Goal: Check status: Check status

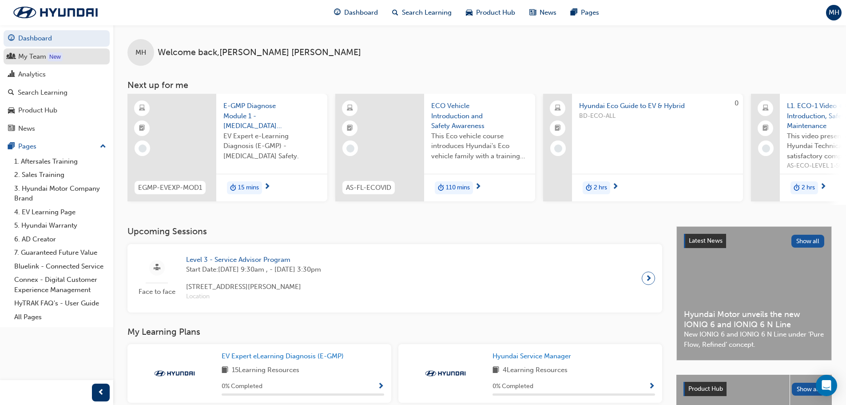
click at [33, 53] on div "My Team" at bounding box center [32, 57] width 28 height 10
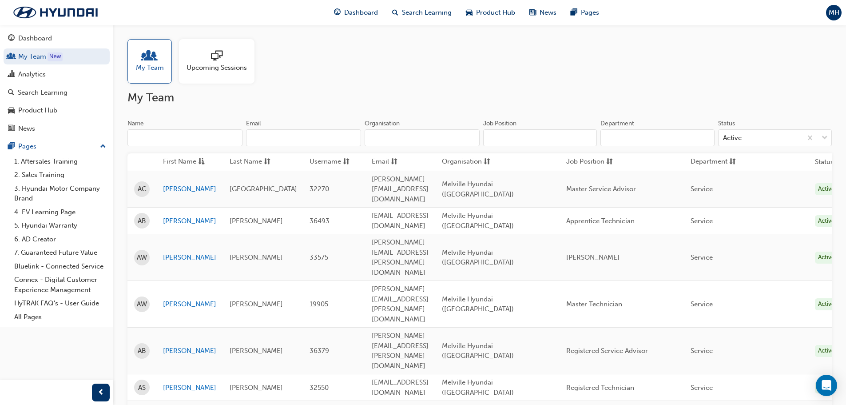
click at [215, 70] on span "Upcoming Sessions" at bounding box center [217, 68] width 60 height 10
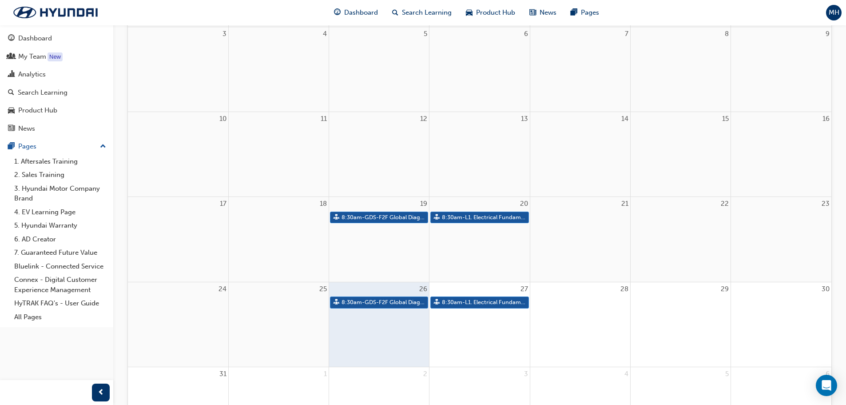
scroll to position [266, 0]
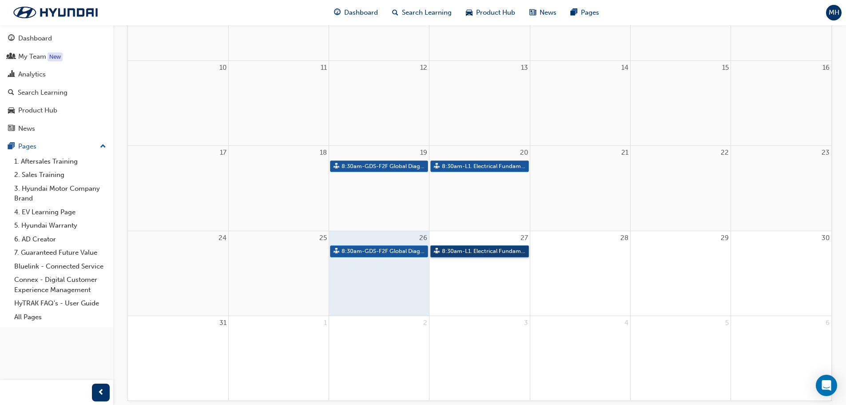
click at [464, 251] on link "8:30am - L1. Electrical Fundamentals" at bounding box center [479, 251] width 98 height 12
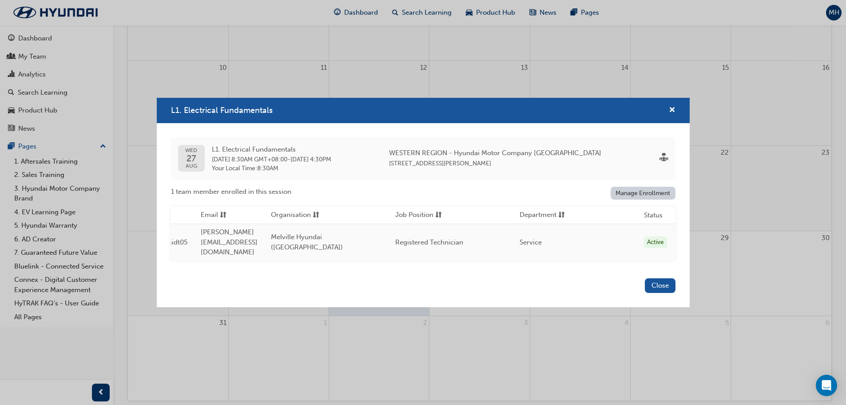
scroll to position [0, 259]
click at [662, 285] on button "Close" at bounding box center [660, 285] width 31 height 15
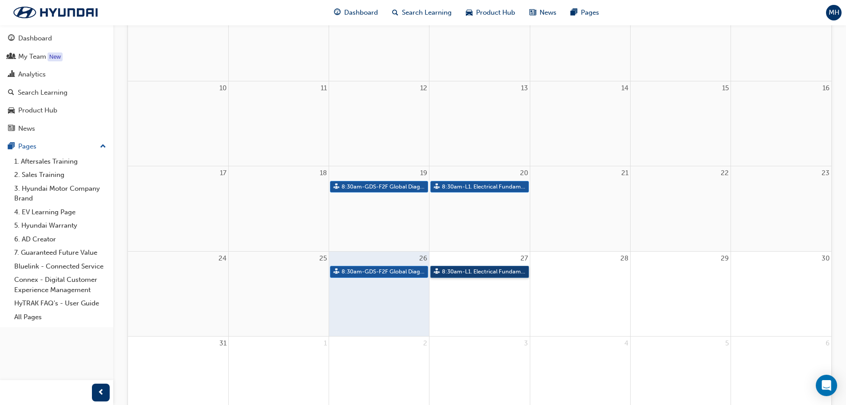
scroll to position [0, 0]
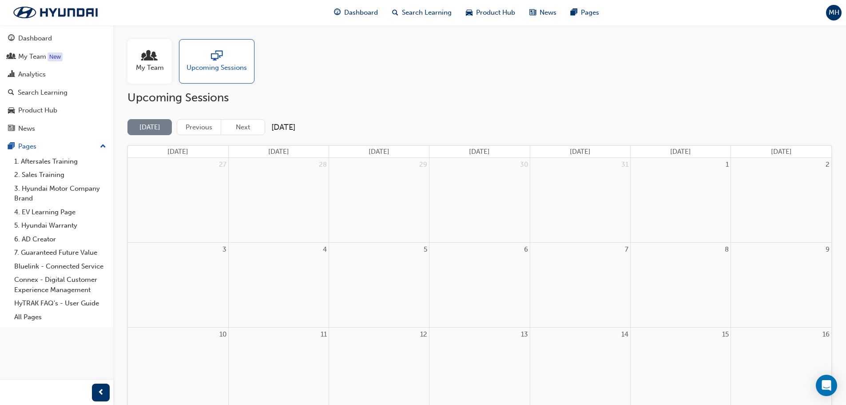
click at [154, 64] on span "My Team" at bounding box center [150, 68] width 28 height 10
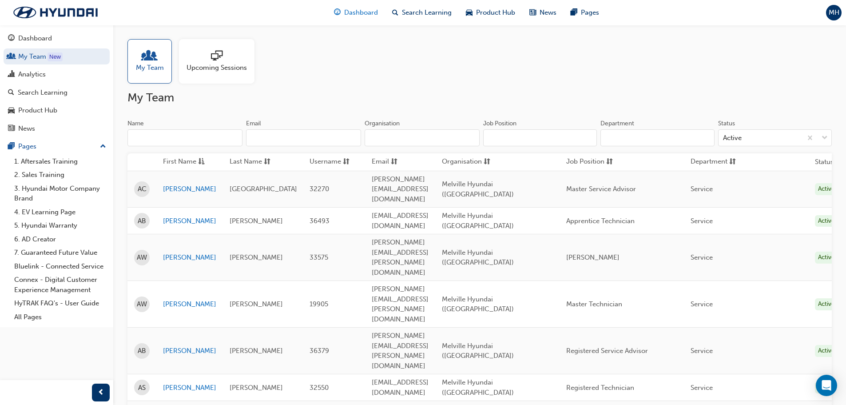
click at [354, 12] on span "Dashboard" at bounding box center [361, 13] width 34 height 10
